Goal: Transaction & Acquisition: Purchase product/service

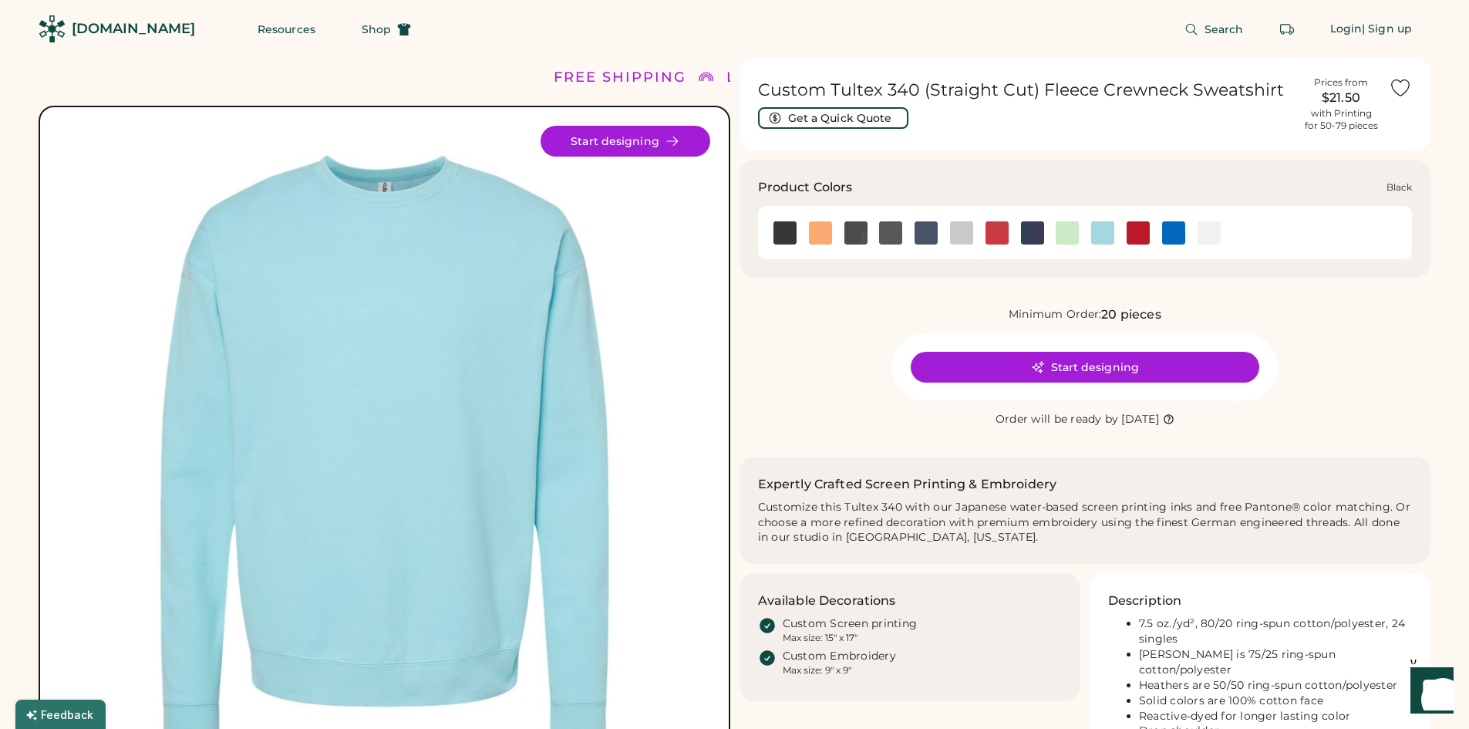
click at [783, 227] on img at bounding box center [784, 232] width 23 height 23
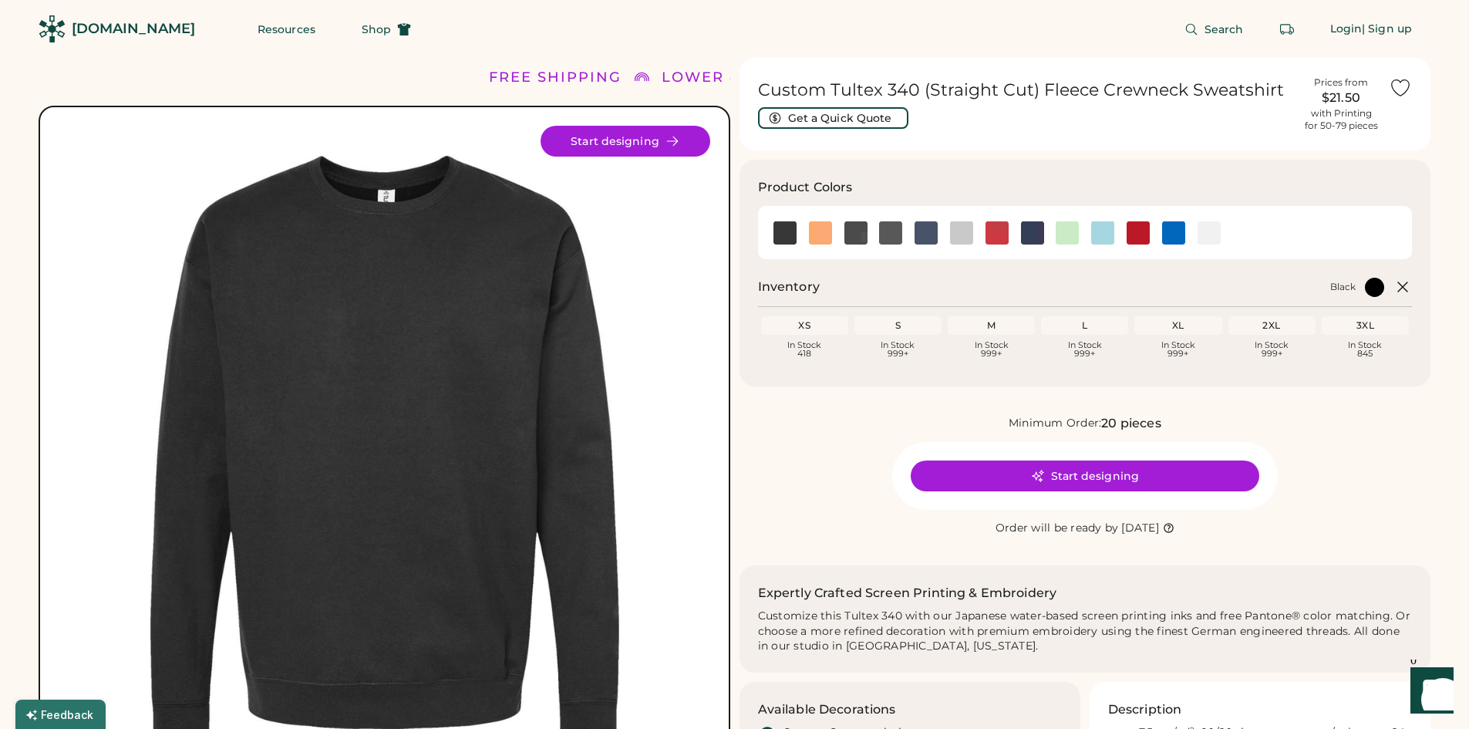
click at [1096, 328] on div "L" at bounding box center [1084, 325] width 81 height 12
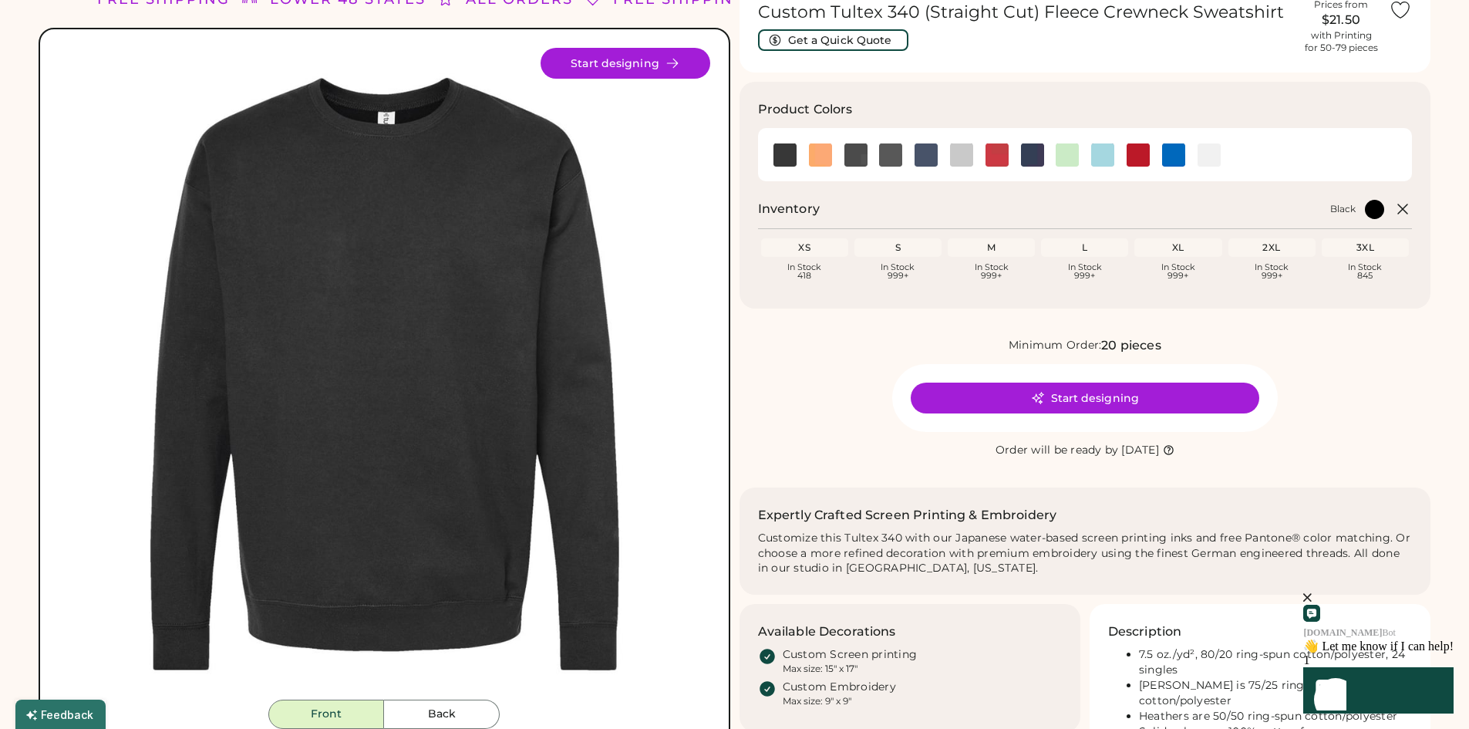
scroll to position [77, 0]
click at [1113, 398] on button "Start designing" at bounding box center [1085, 398] width 348 height 31
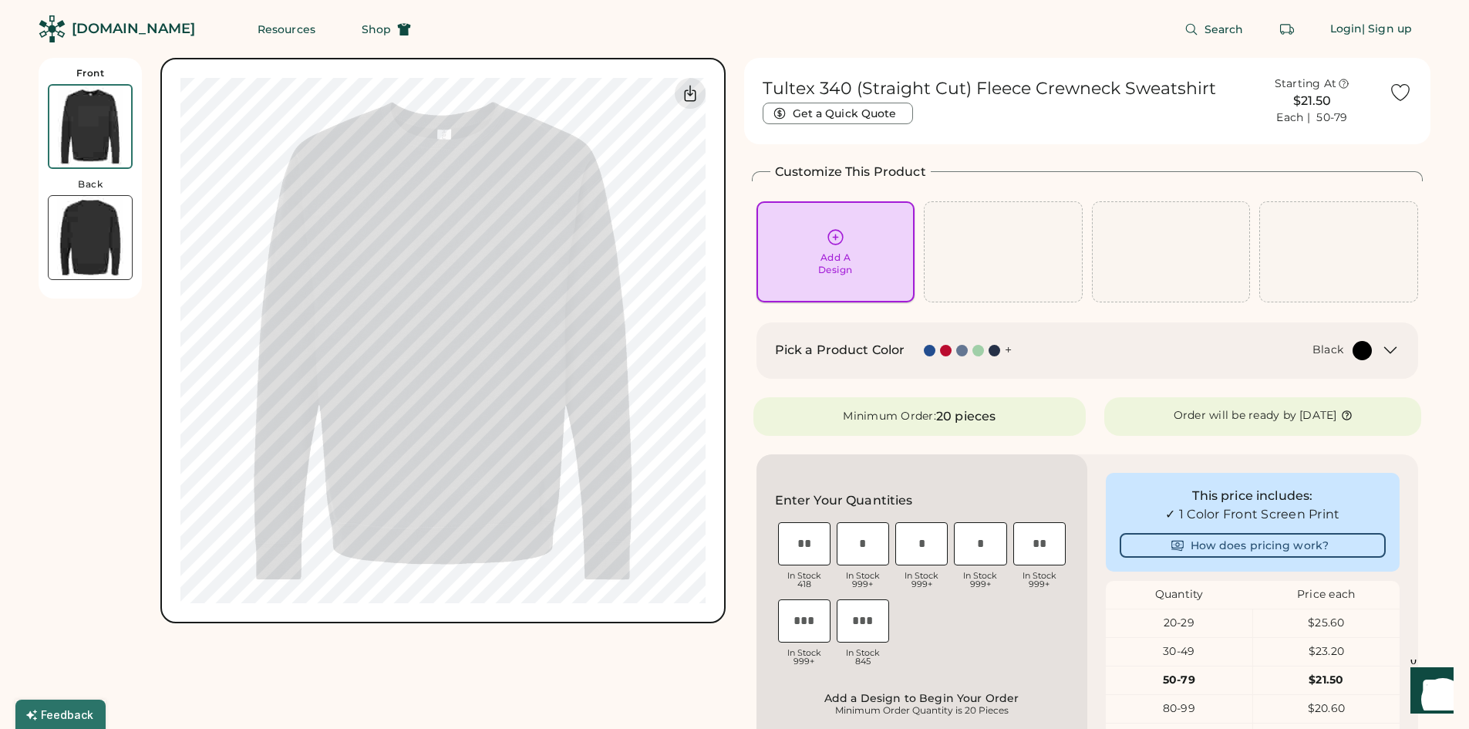
click at [844, 238] on icon at bounding box center [835, 236] width 19 height 19
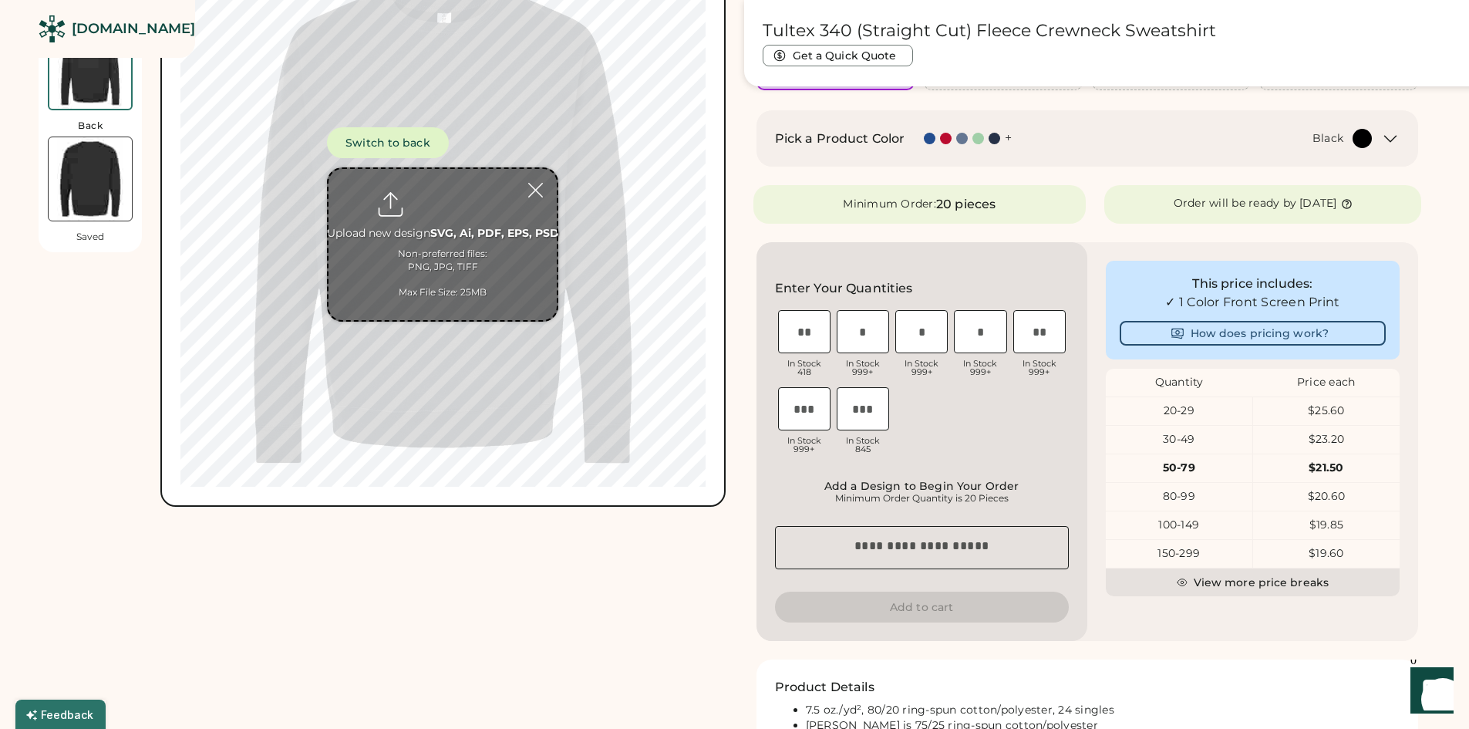
click at [973, 345] on input "input" at bounding box center [980, 331] width 52 height 43
type input "**"
click at [1028, 333] on input "input" at bounding box center [1039, 331] width 52 height 43
type input "**"
click at [936, 342] on input "input" at bounding box center [921, 331] width 52 height 43
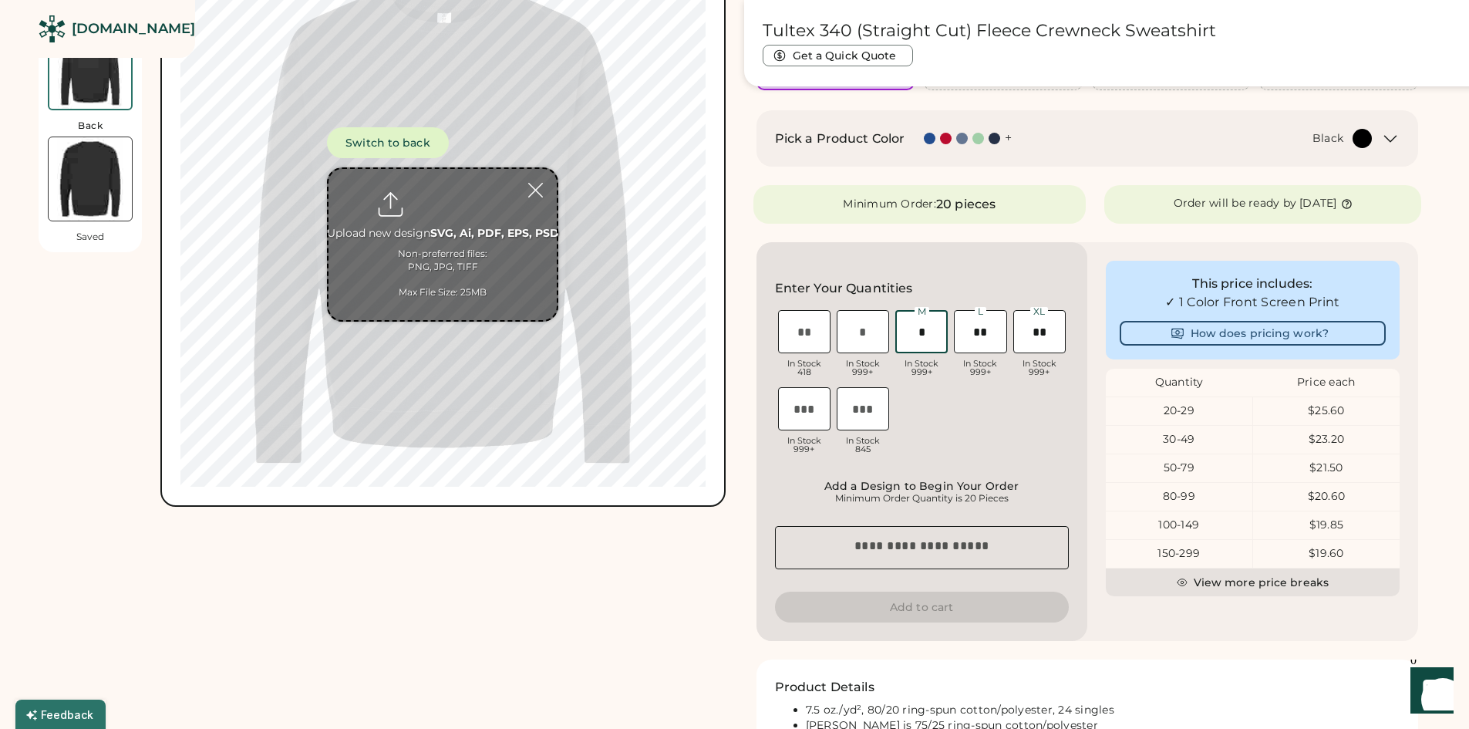
type input "*"
click at [1016, 407] on div "XS In Stock 418 S In Stock 999+ M In Stock 999+ L In Stock 999+ XL In Stock 999…" at bounding box center [922, 384] width 294 height 154
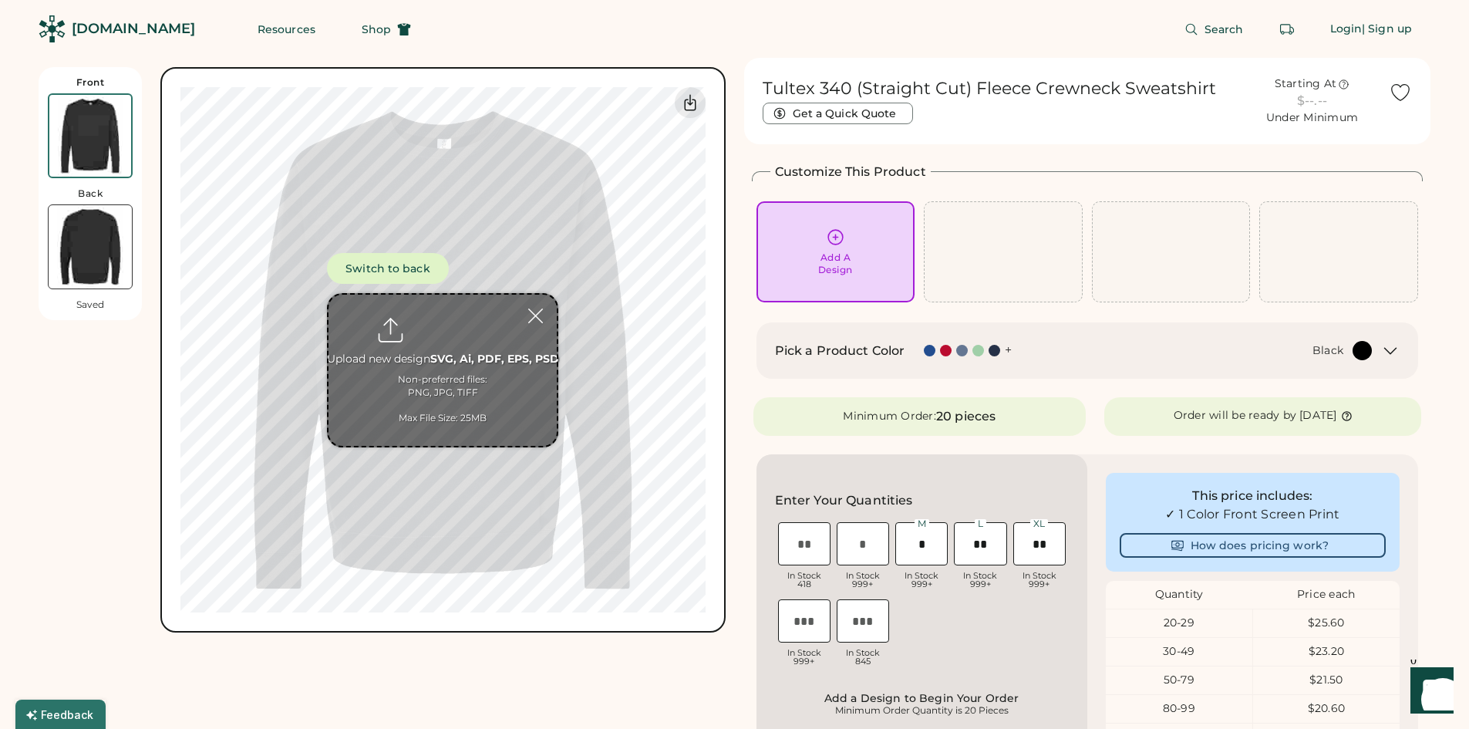
scroll to position [77, 0]
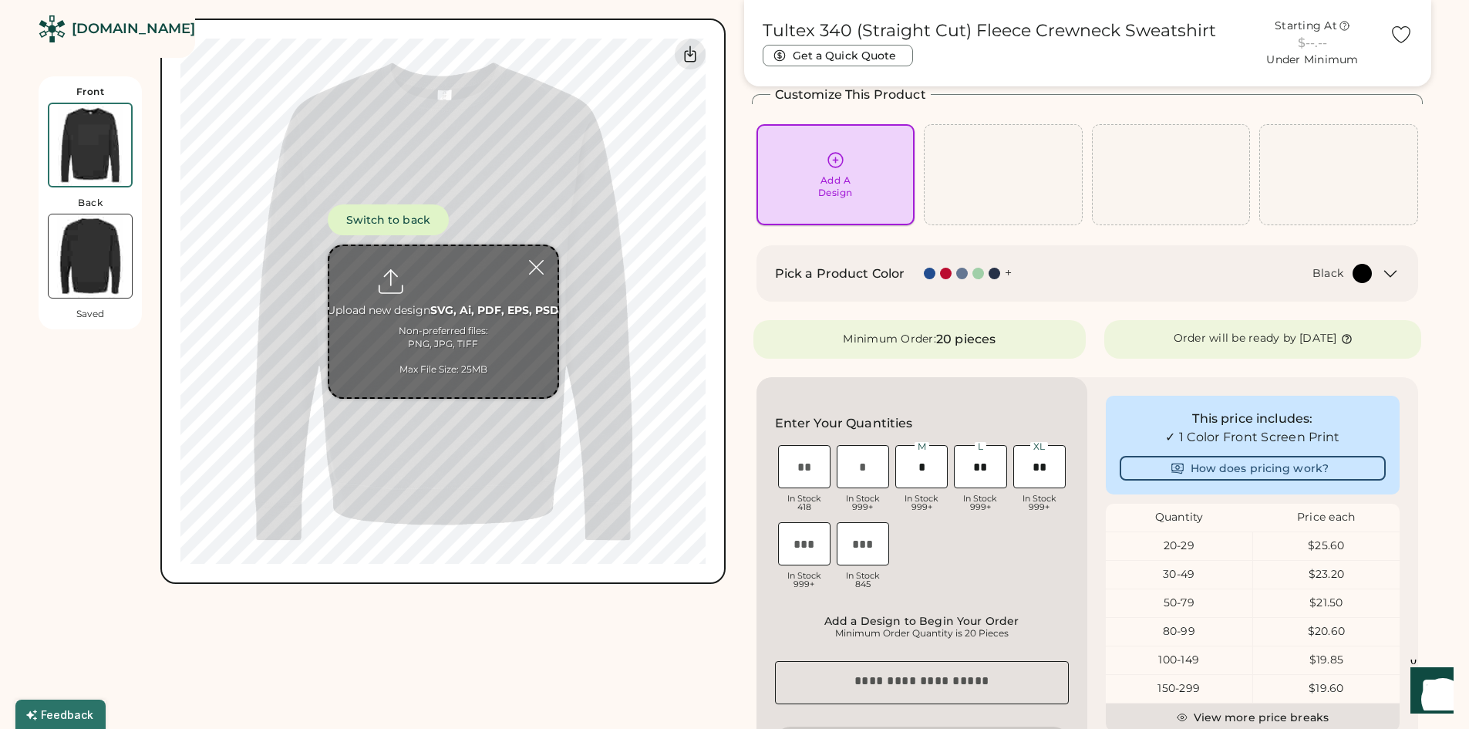
click at [862, 177] on div "Add A Design" at bounding box center [835, 174] width 137 height 49
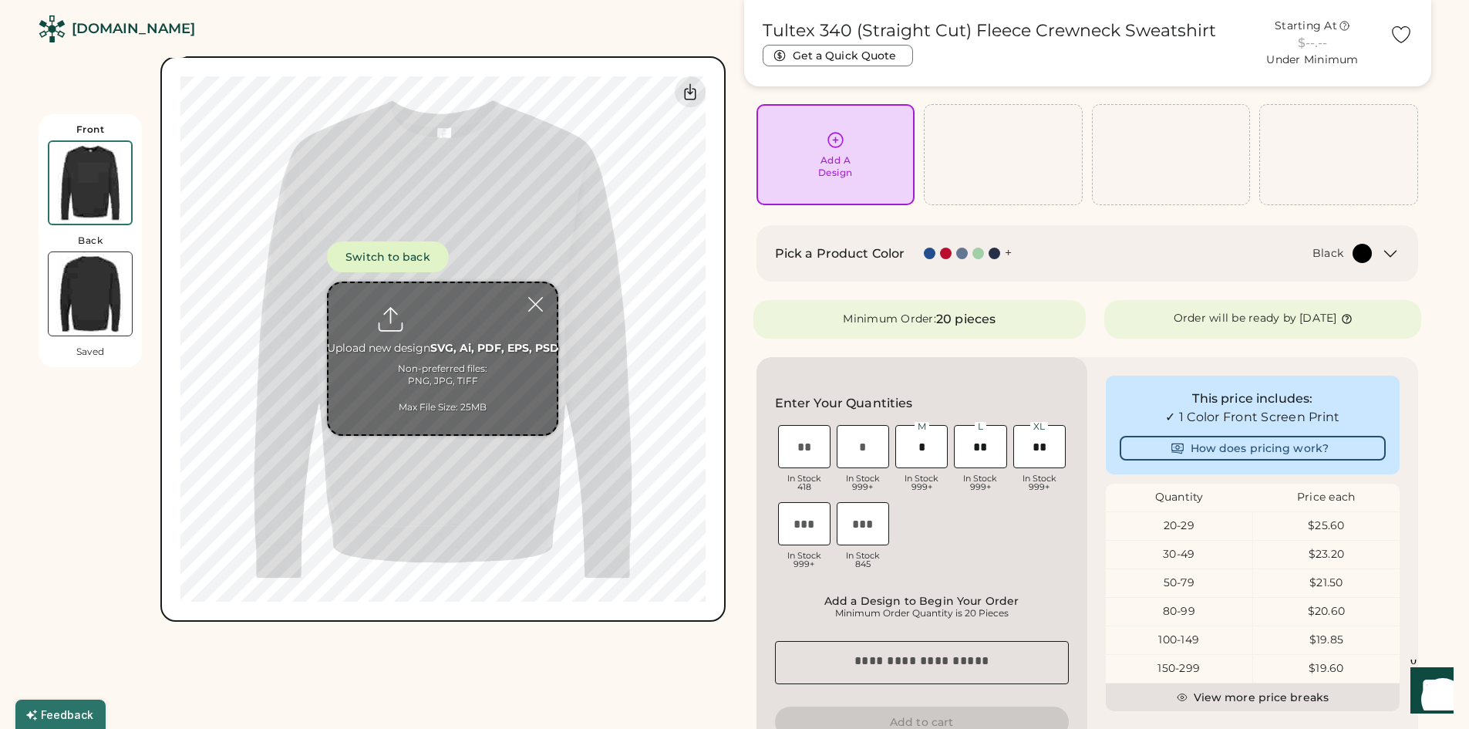
scroll to position [231, 0]
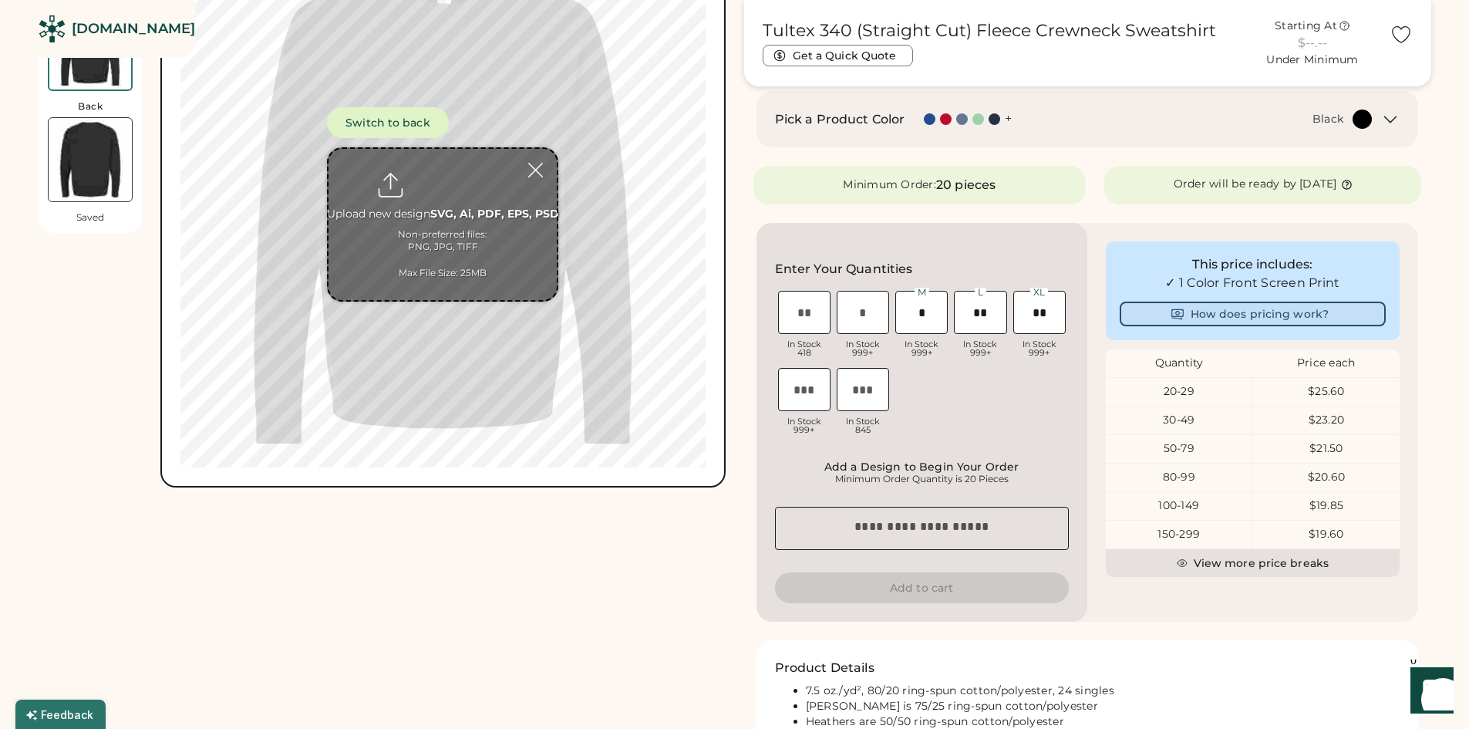
click at [1315, 311] on button "How does pricing work?" at bounding box center [1253, 313] width 266 height 25
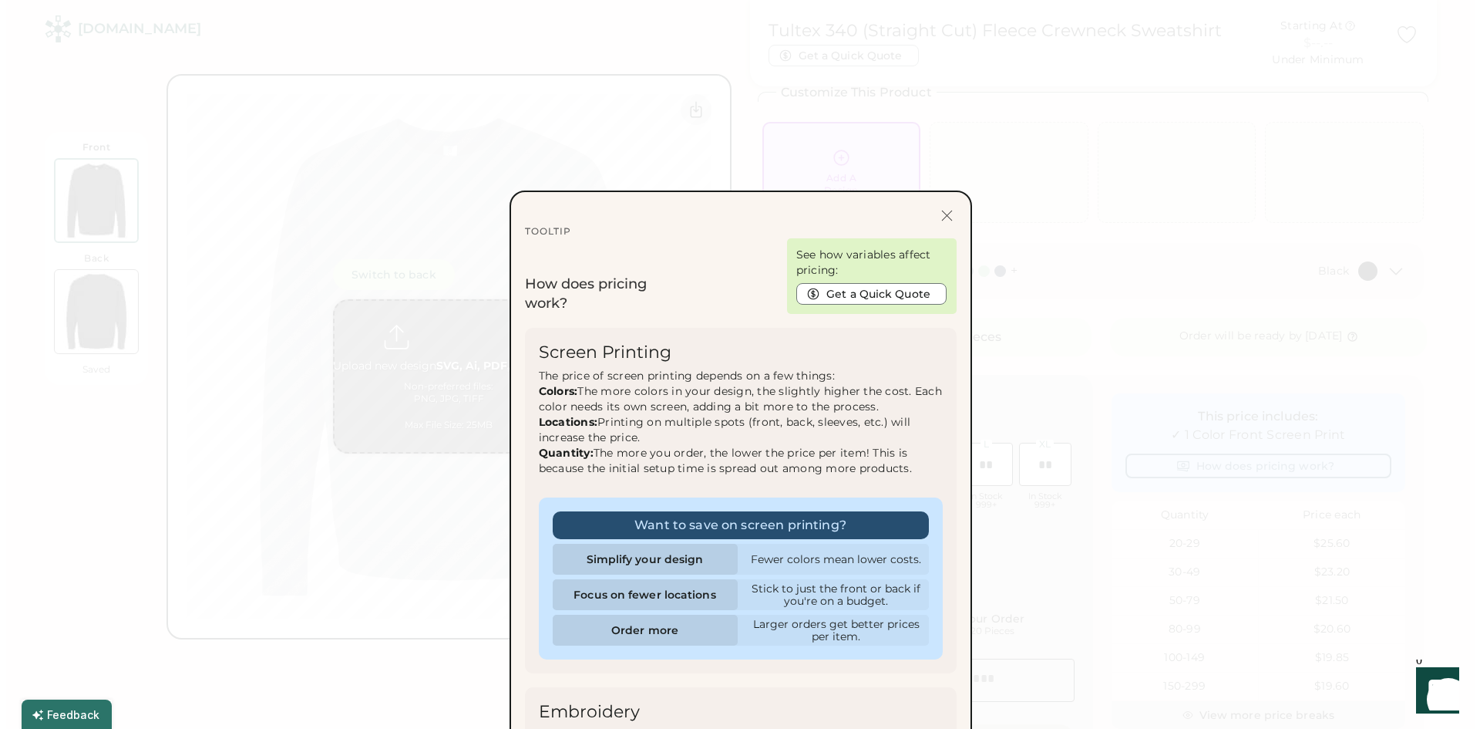
scroll to position [0, 0]
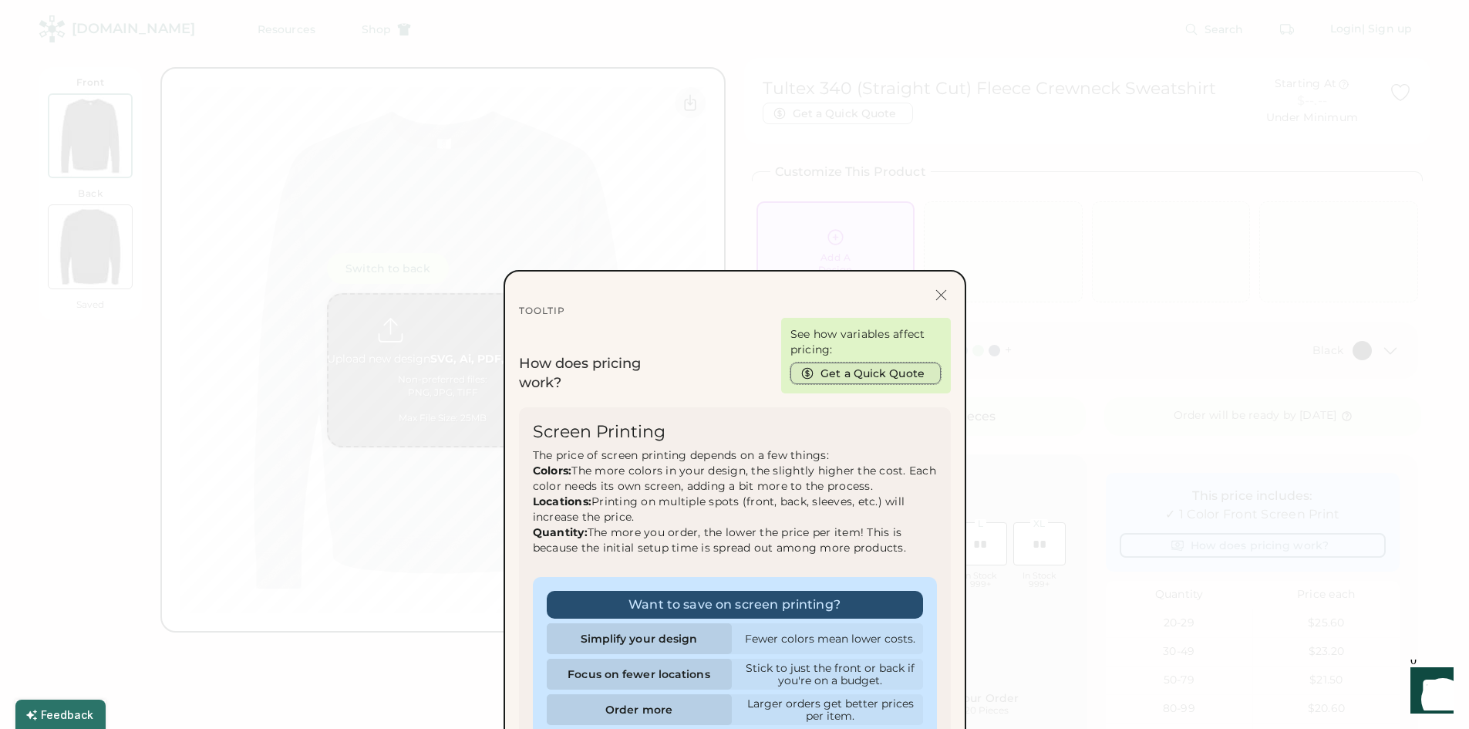
click at [877, 368] on button "Get a Quick Quote" at bounding box center [865, 373] width 150 height 22
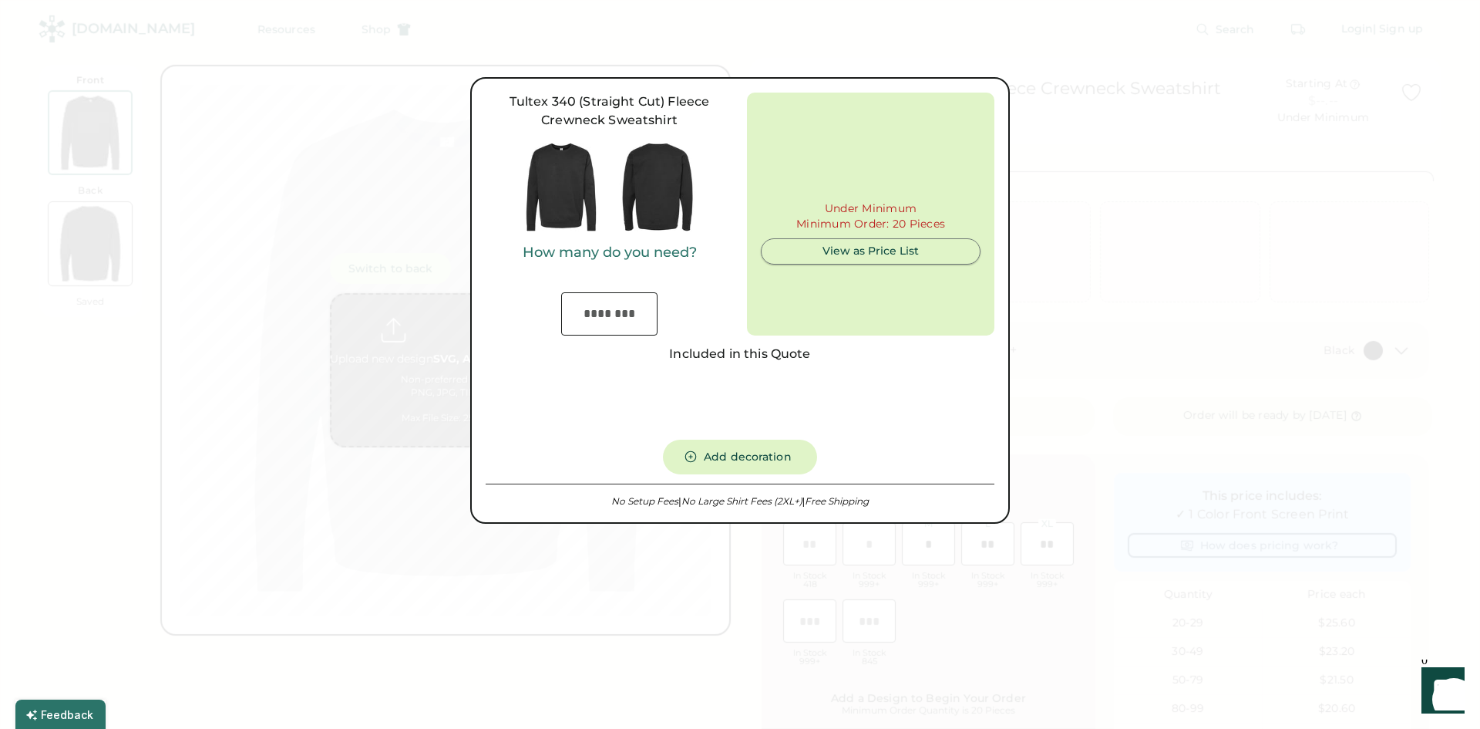
type input "***"
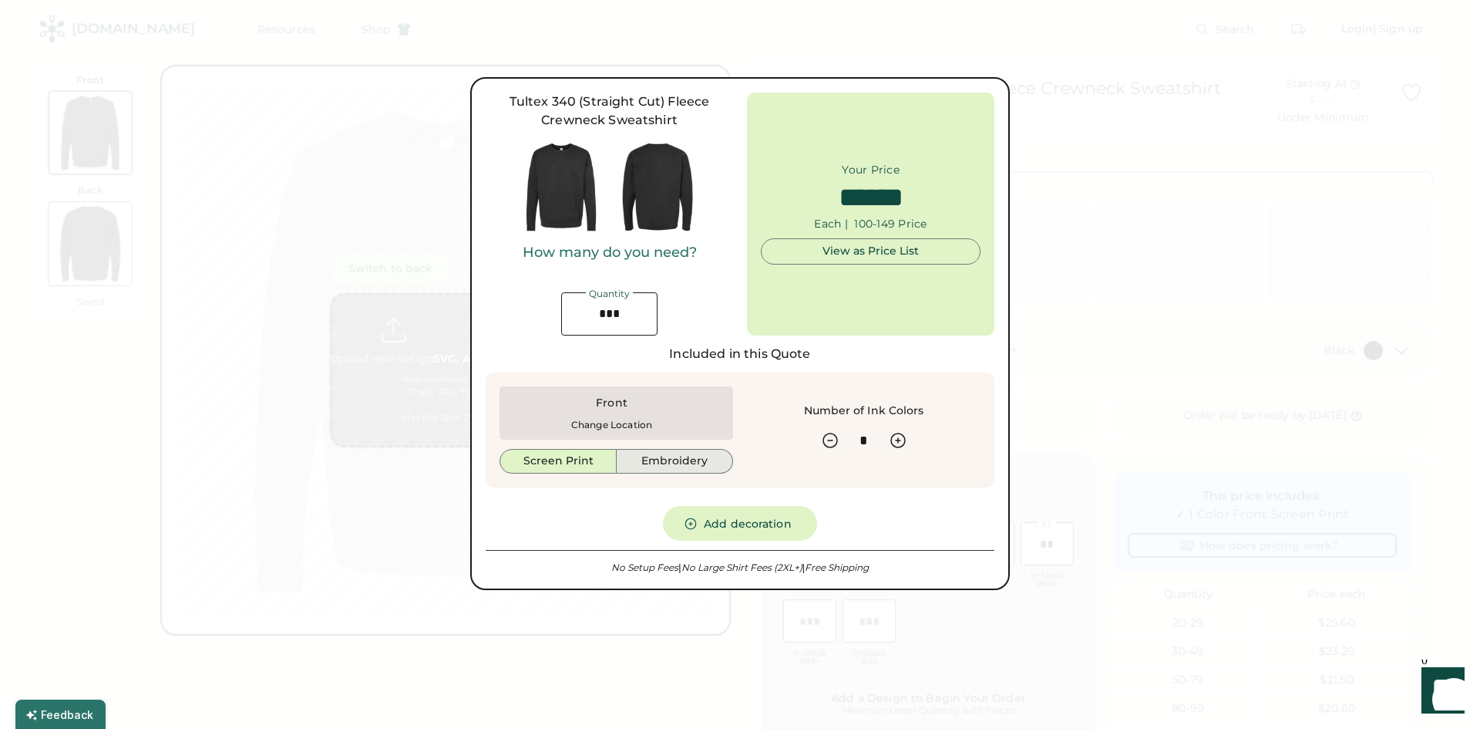
click at [680, 462] on button "Embroidery" at bounding box center [675, 461] width 116 height 25
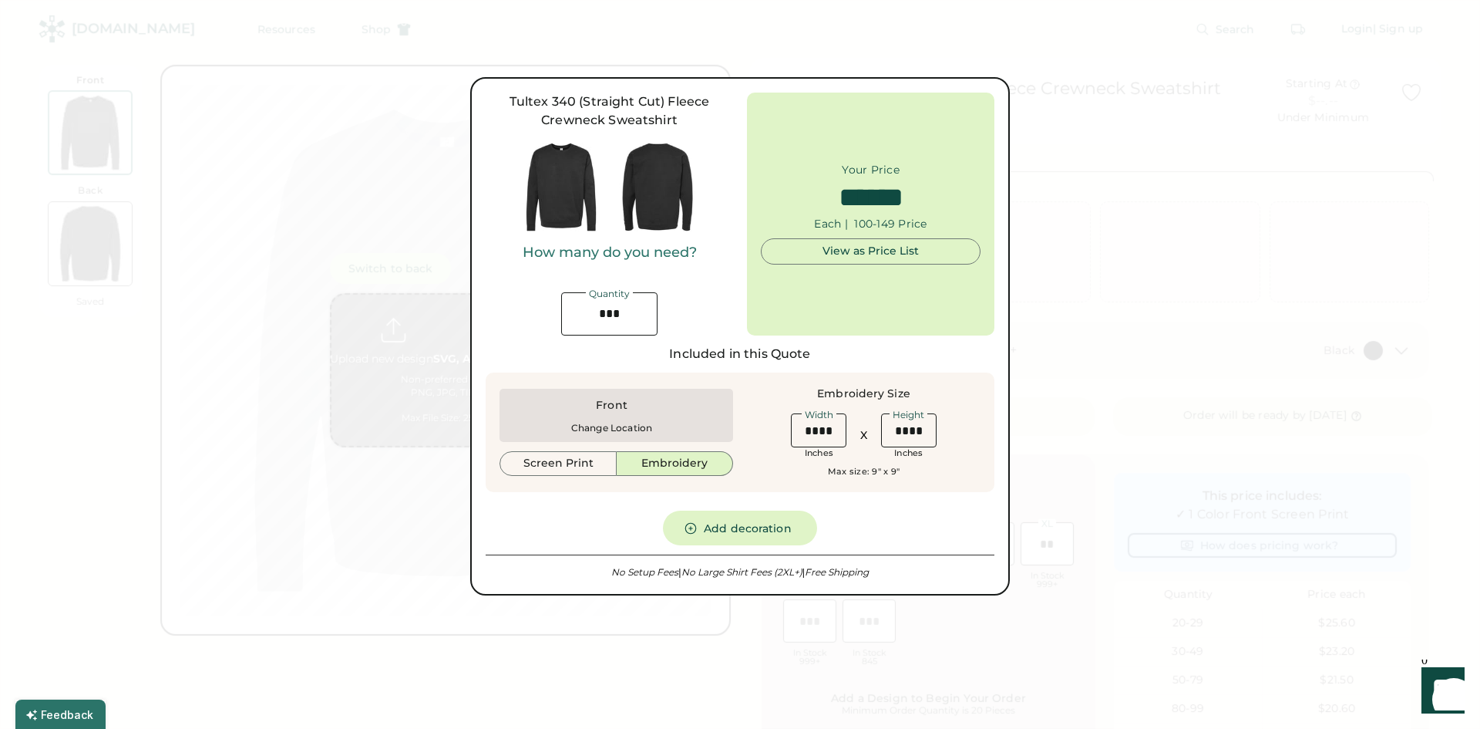
type input "******"
click at [621, 406] on div "Front" at bounding box center [612, 405] width 32 height 15
click at [624, 308] on input "input" at bounding box center [609, 313] width 96 height 43
type input "**"
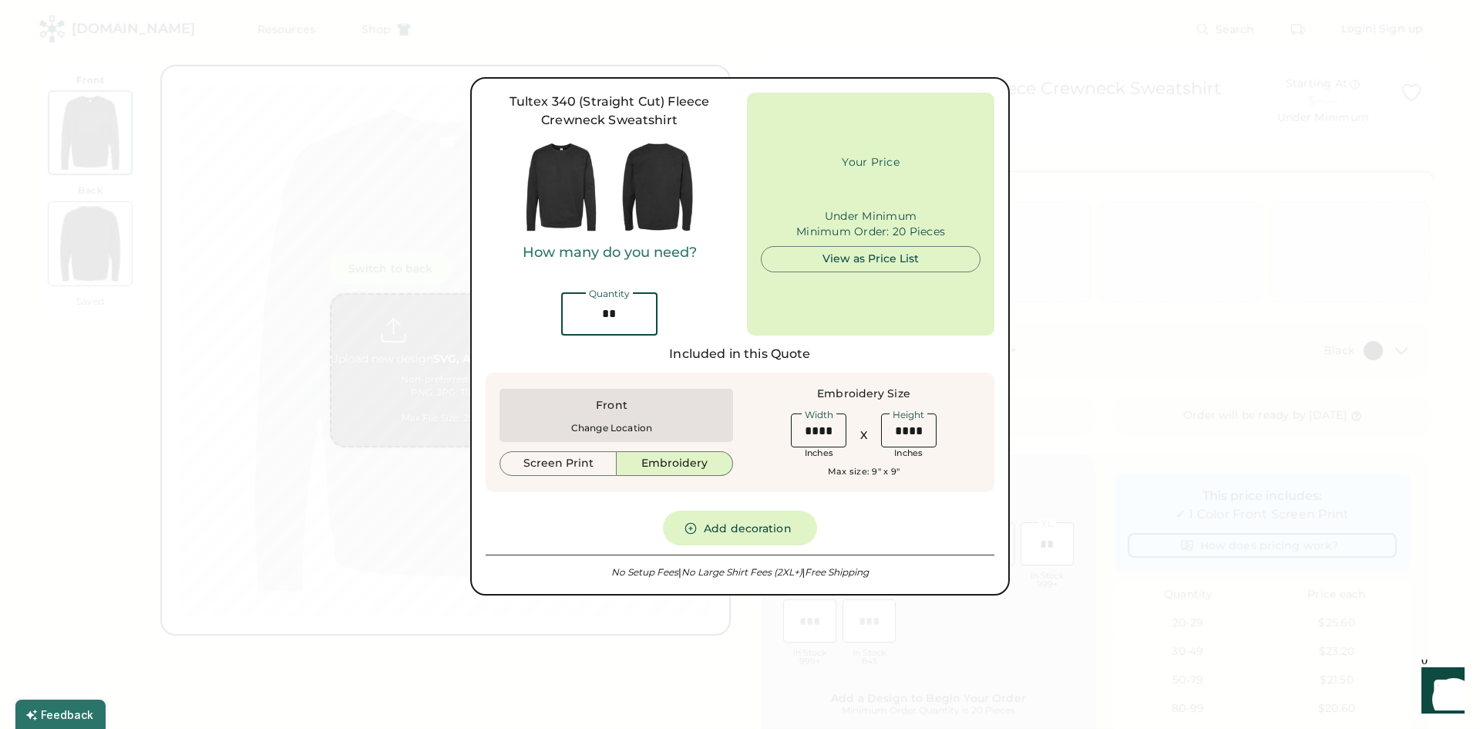
type input "******"
type input "**"
click at [717, 282] on div "How many do you need? Quantity" at bounding box center [609, 289] width 247 height 91
click at [887, 249] on div "View as Price List" at bounding box center [871, 251] width 194 height 15
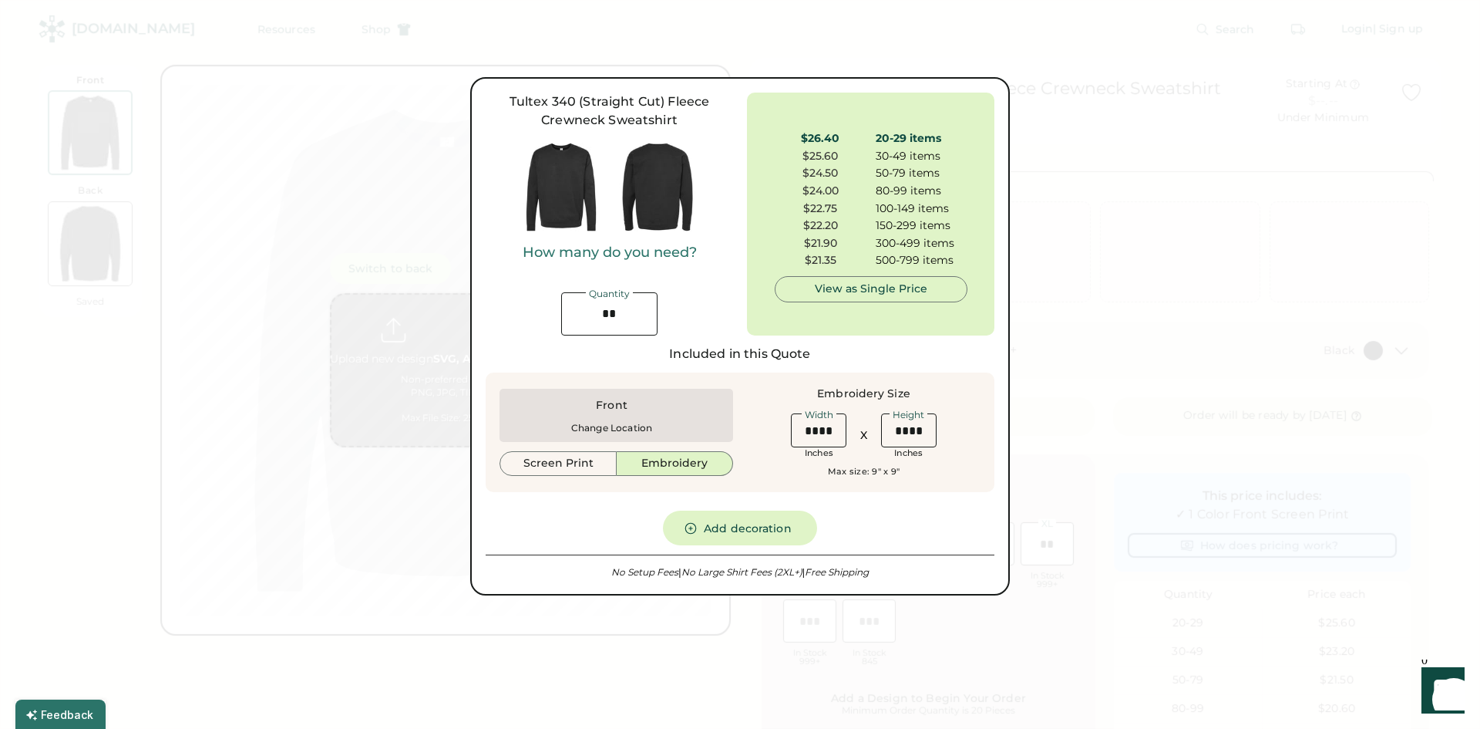
click at [706, 463] on button "Embroidery" at bounding box center [675, 463] width 116 height 25
click at [596, 463] on button "Screen Print" at bounding box center [558, 463] width 117 height 25
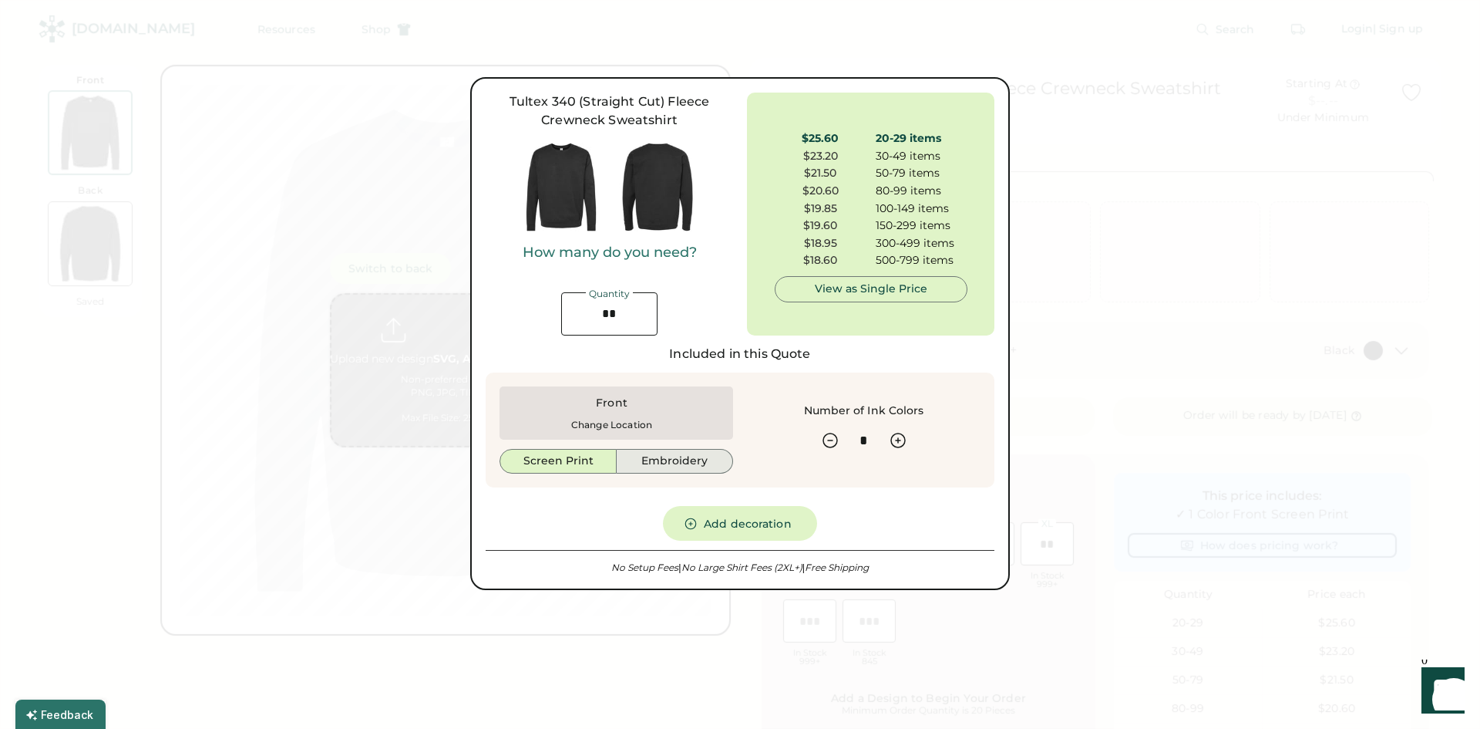
click at [685, 460] on button "Embroidery" at bounding box center [675, 461] width 116 height 25
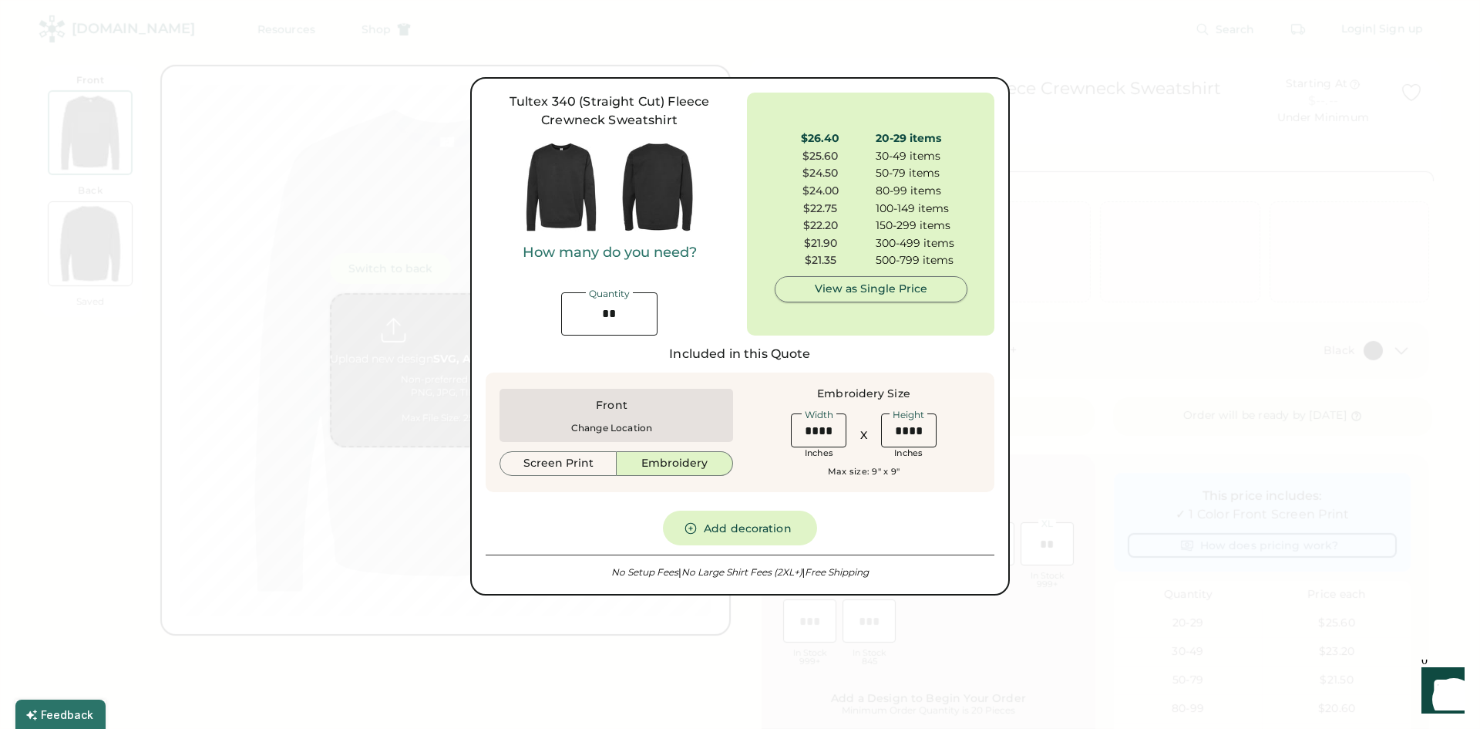
click at [857, 283] on div "View as Single Price" at bounding box center [871, 288] width 167 height 15
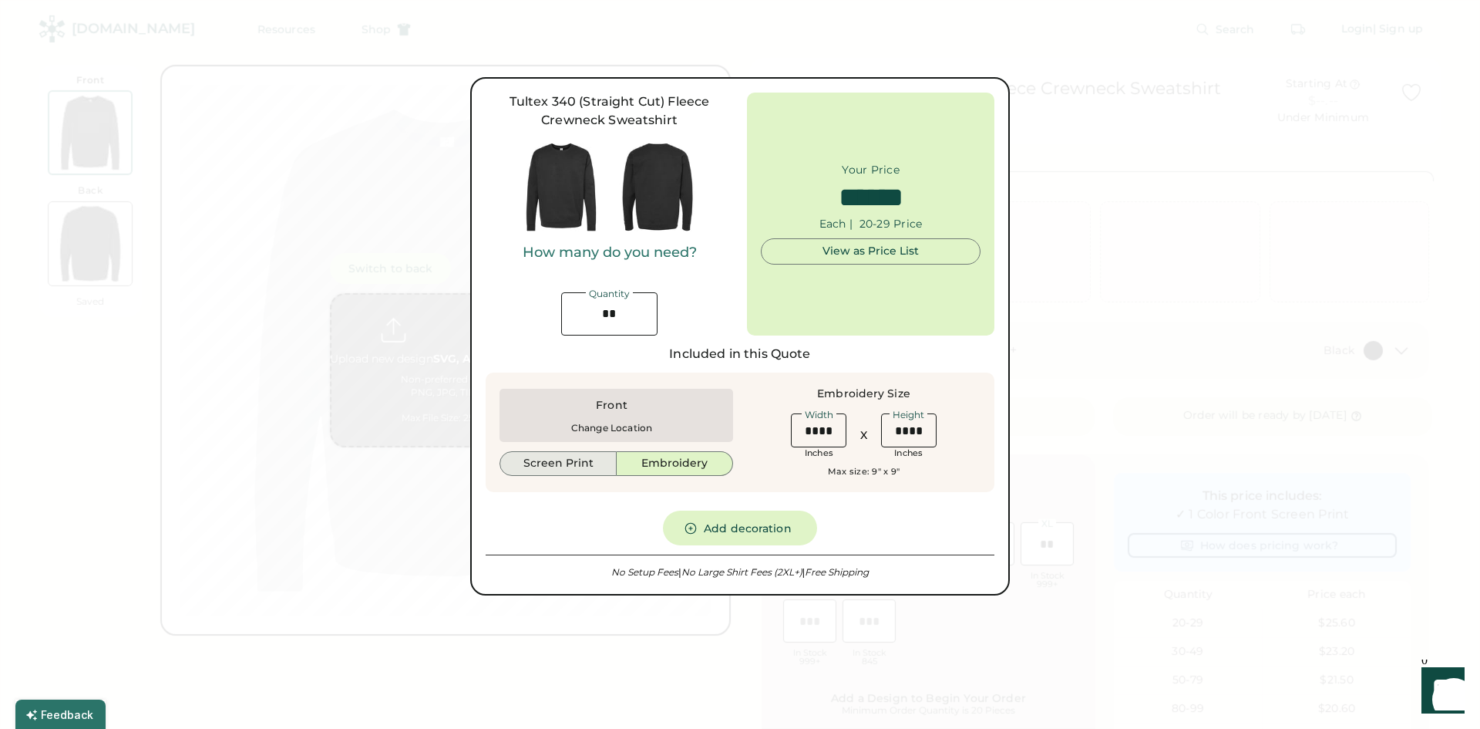
click at [570, 455] on button "Screen Print" at bounding box center [558, 463] width 117 height 25
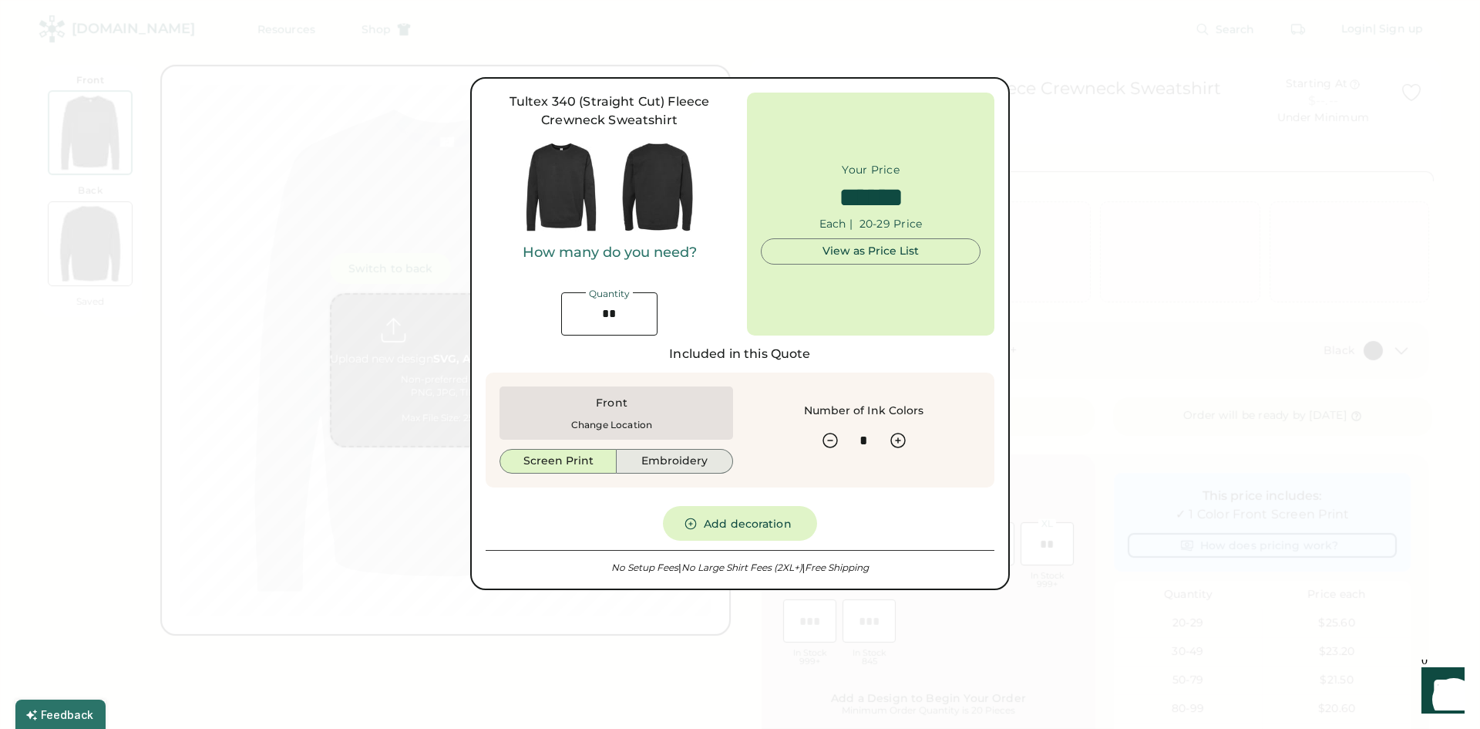
click at [665, 455] on button "Embroidery" at bounding box center [675, 461] width 116 height 25
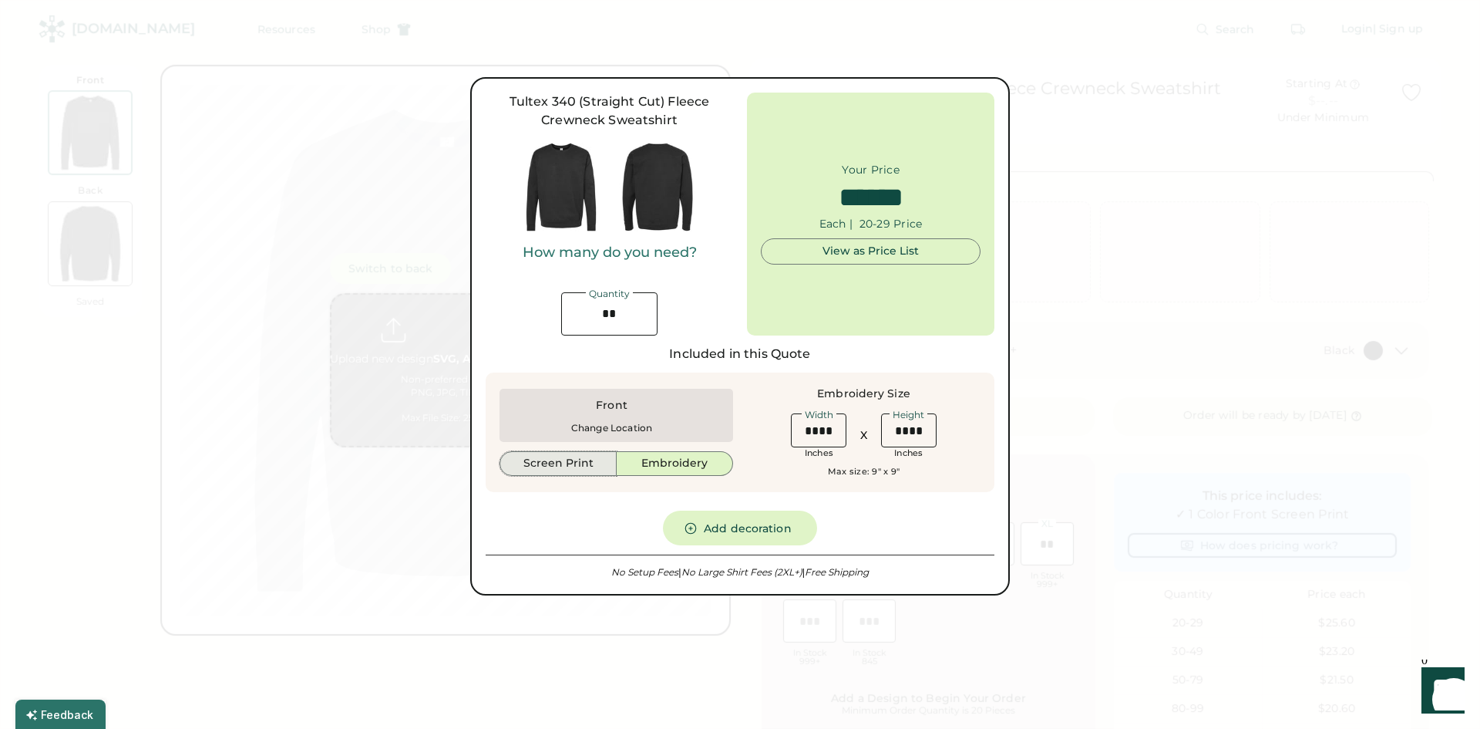
click at [571, 455] on button "Screen Print" at bounding box center [558, 463] width 117 height 25
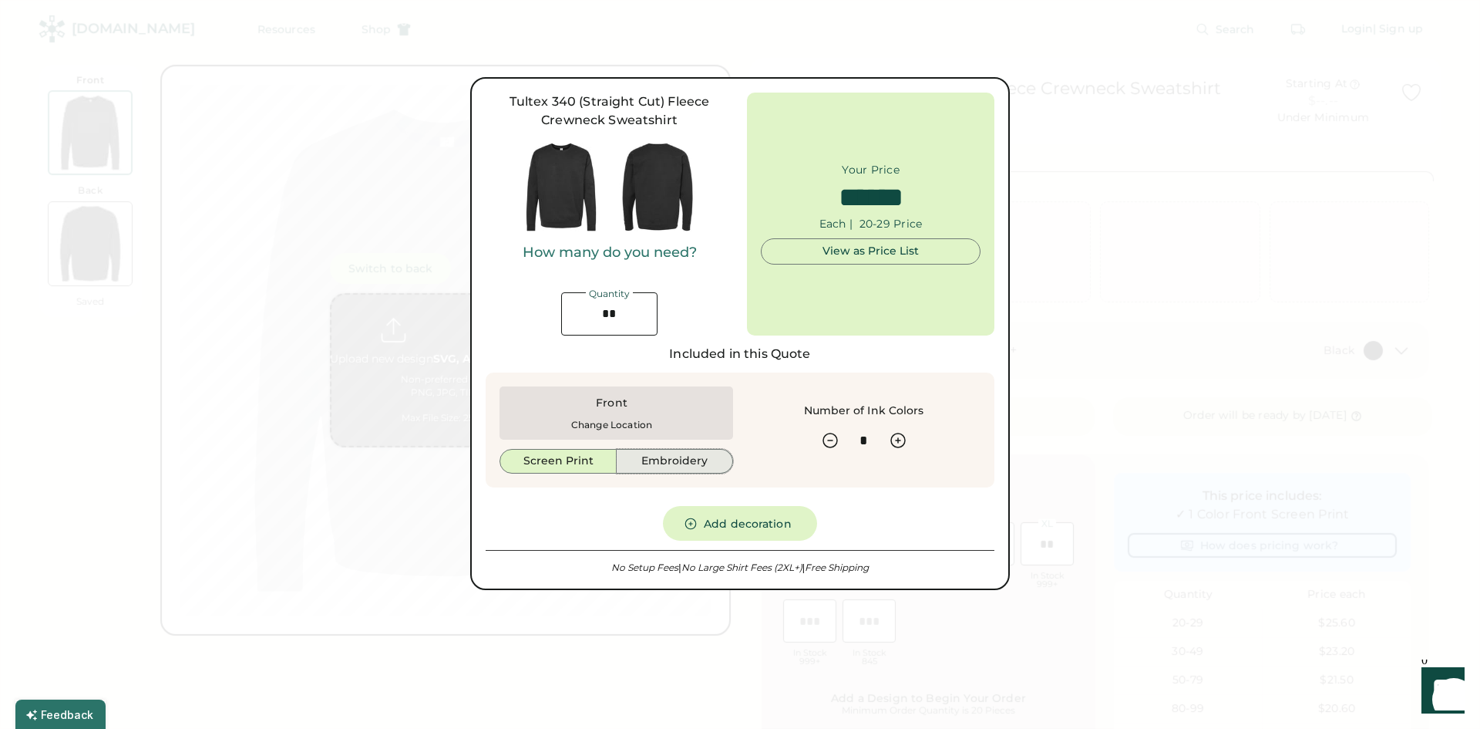
click at [661, 464] on button "Embroidery" at bounding box center [675, 461] width 116 height 25
type input "******"
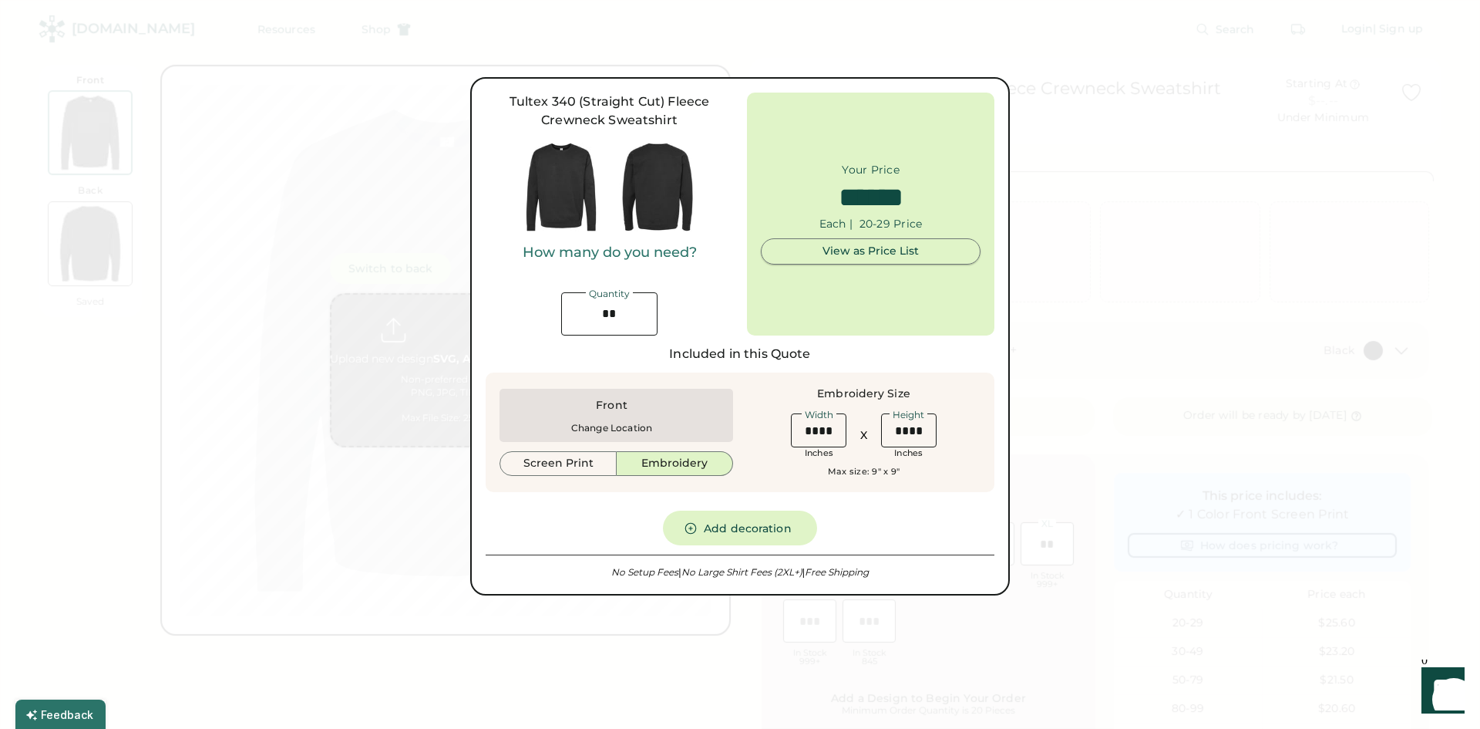
click at [907, 248] on div "View as Price List" at bounding box center [871, 251] width 194 height 15
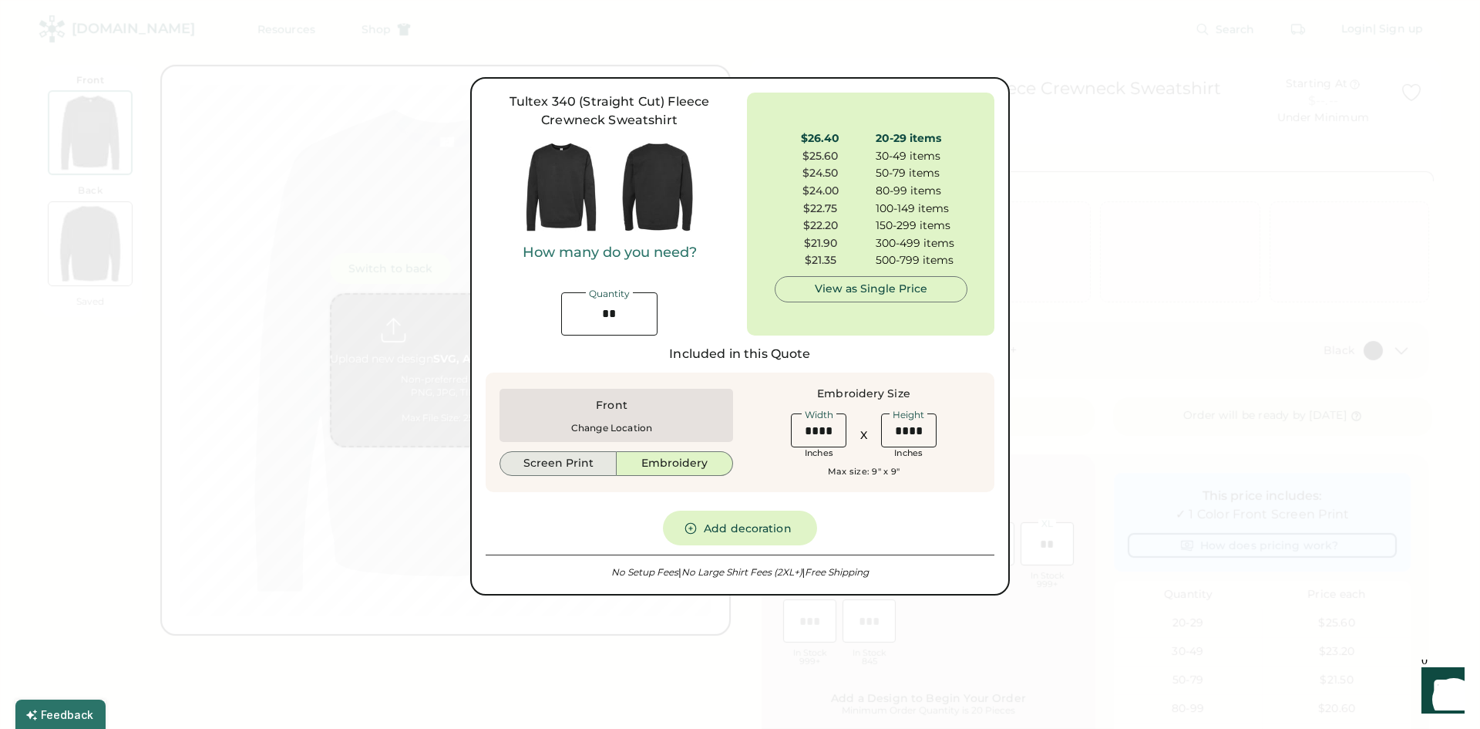
click at [585, 461] on button "Screen Print" at bounding box center [558, 463] width 117 height 25
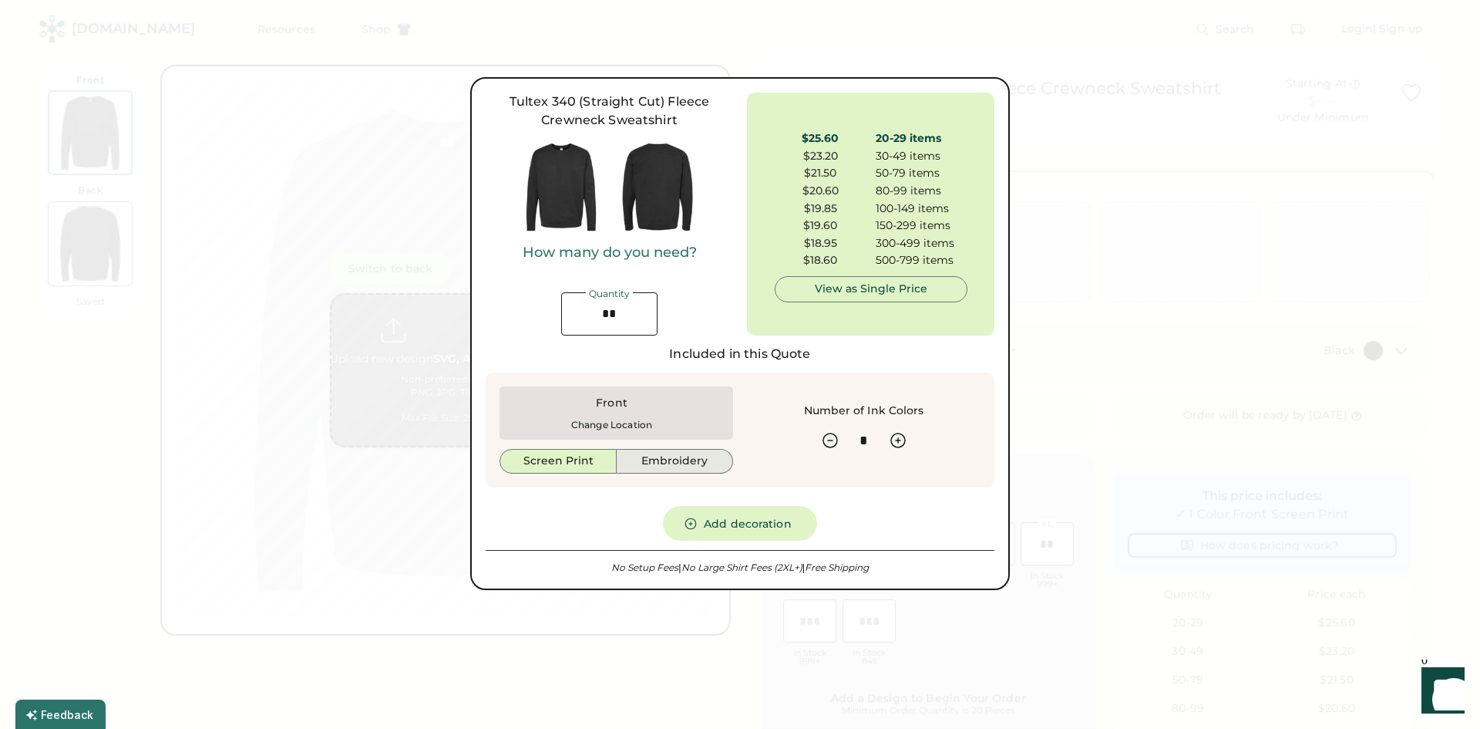
click at [637, 456] on button "Embroidery" at bounding box center [675, 461] width 116 height 25
click at [642, 457] on button "Embroidery" at bounding box center [675, 461] width 116 height 25
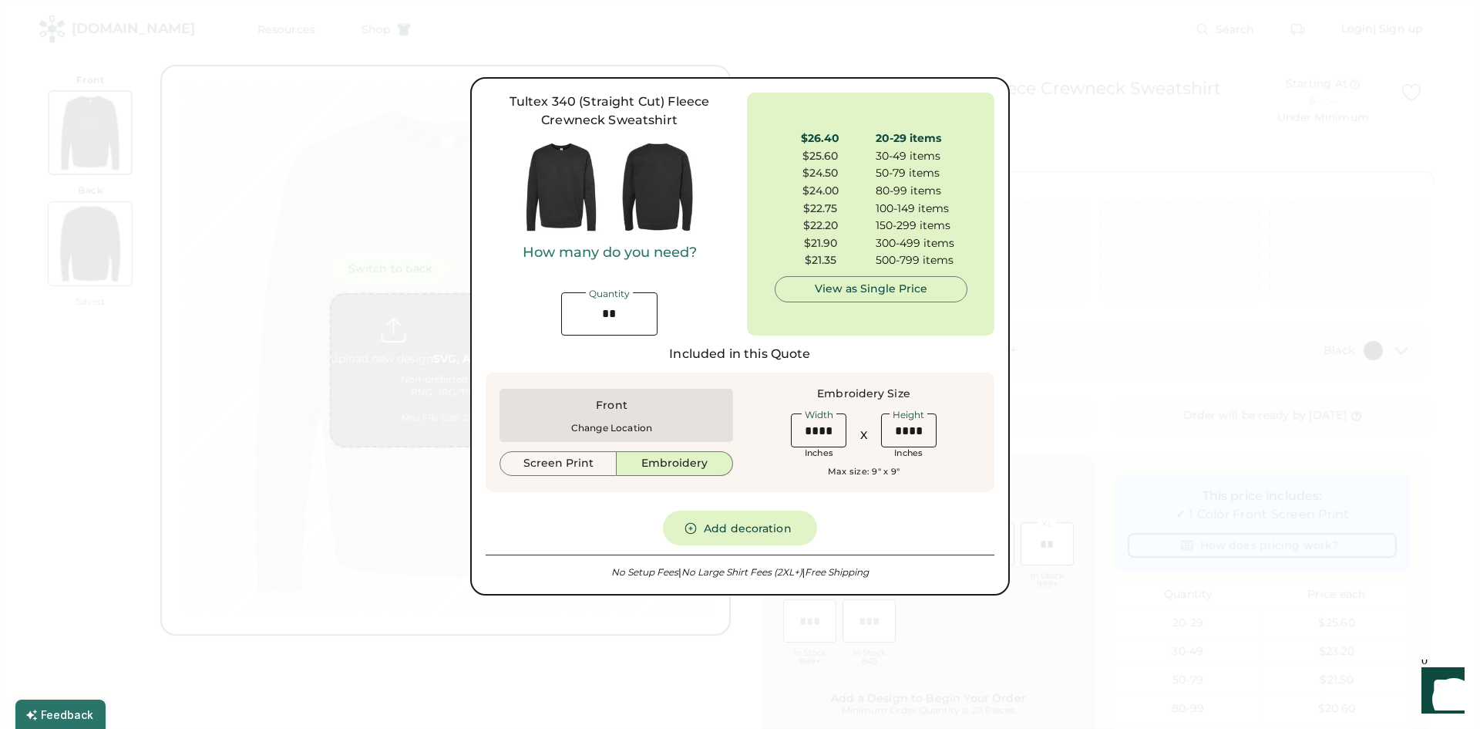
click at [670, 457] on button "Embroidery" at bounding box center [675, 463] width 116 height 25
click at [759, 528] on button "Add decoration" at bounding box center [740, 527] width 154 height 35
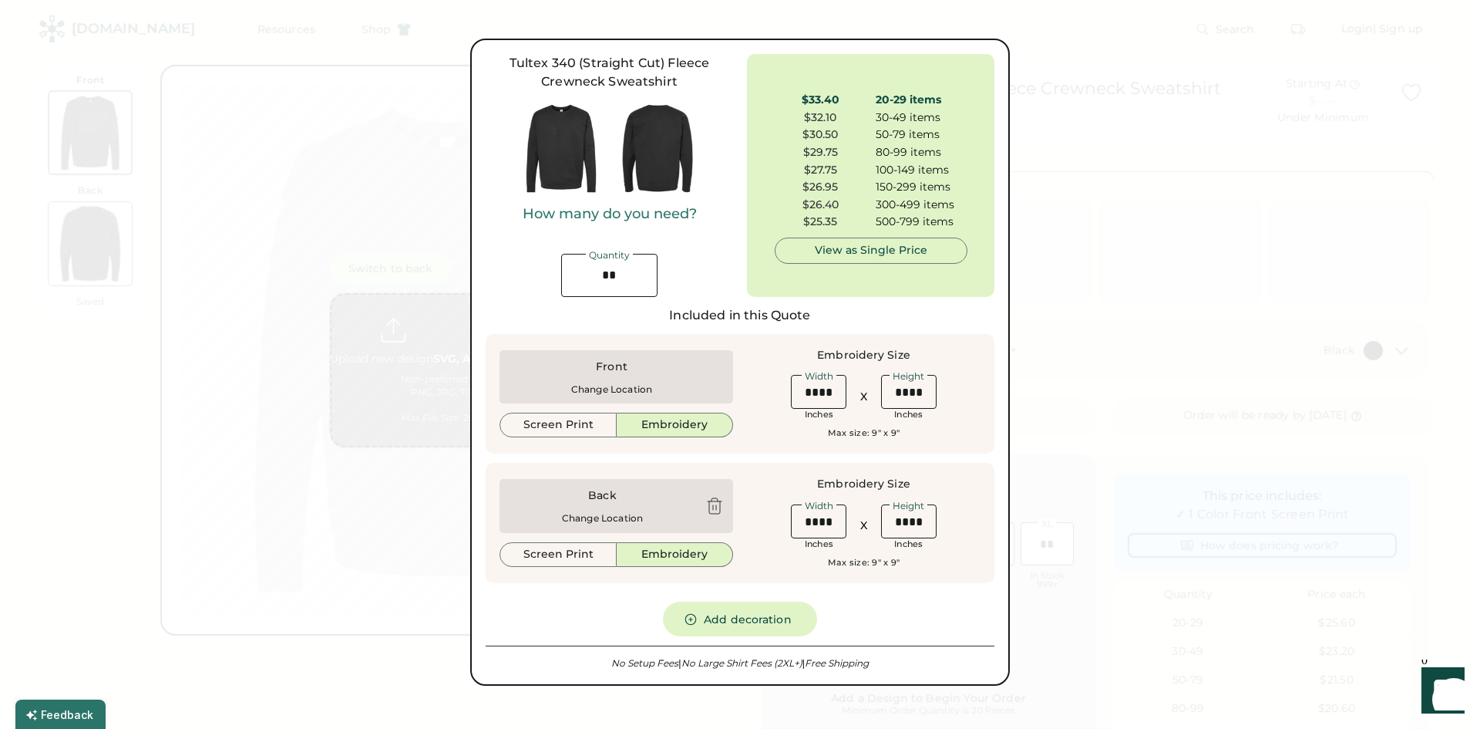
click at [712, 505] on div at bounding box center [714, 506] width 19 height 19
